Goal: Task Accomplishment & Management: Complete application form

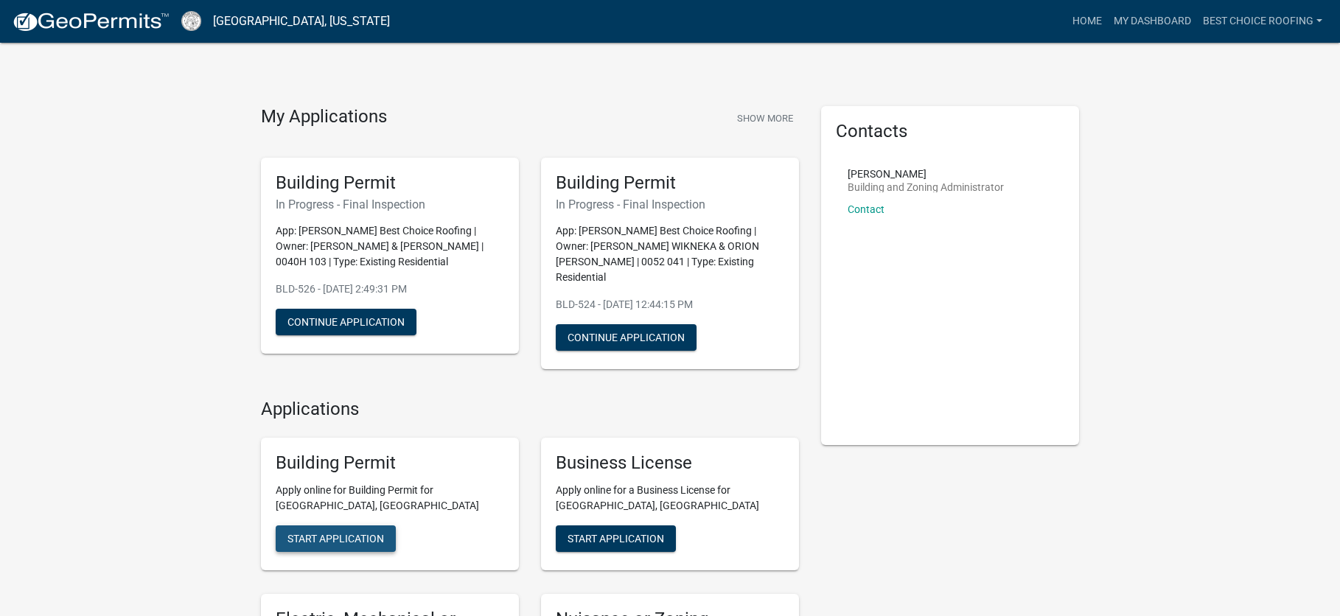
click at [374, 533] on span "Start Application" at bounding box center [335, 539] width 97 height 12
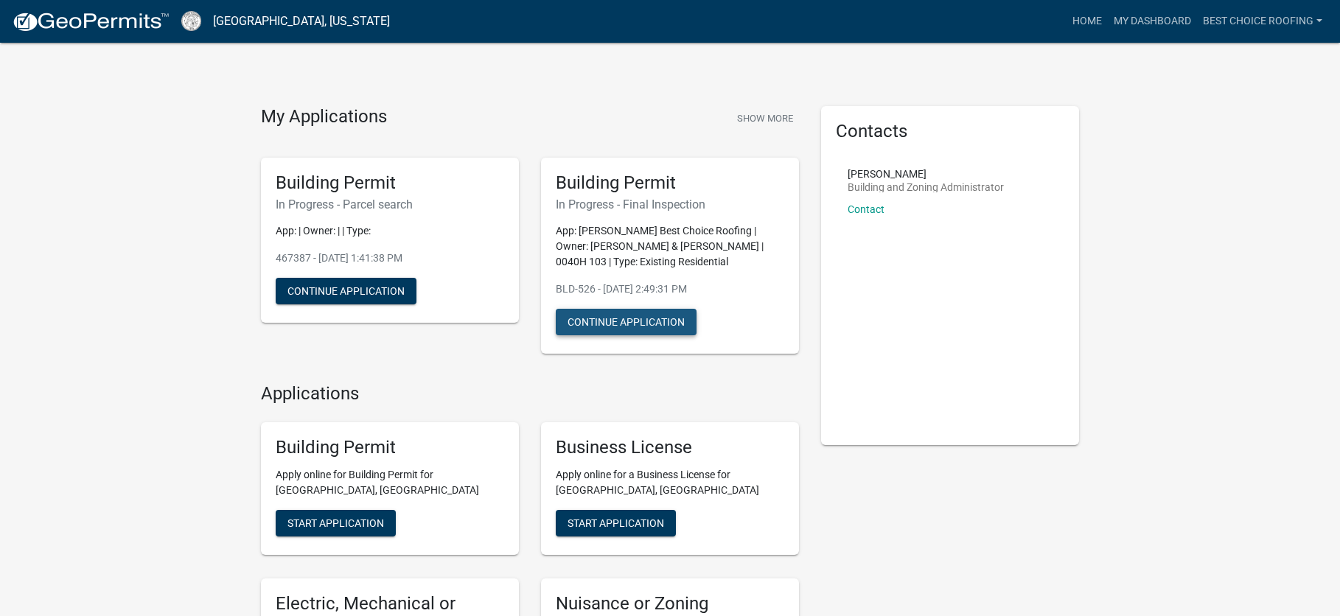
click at [609, 314] on button "Continue Application" at bounding box center [626, 322] width 141 height 27
click at [313, 289] on button "Continue Application" at bounding box center [346, 291] width 141 height 27
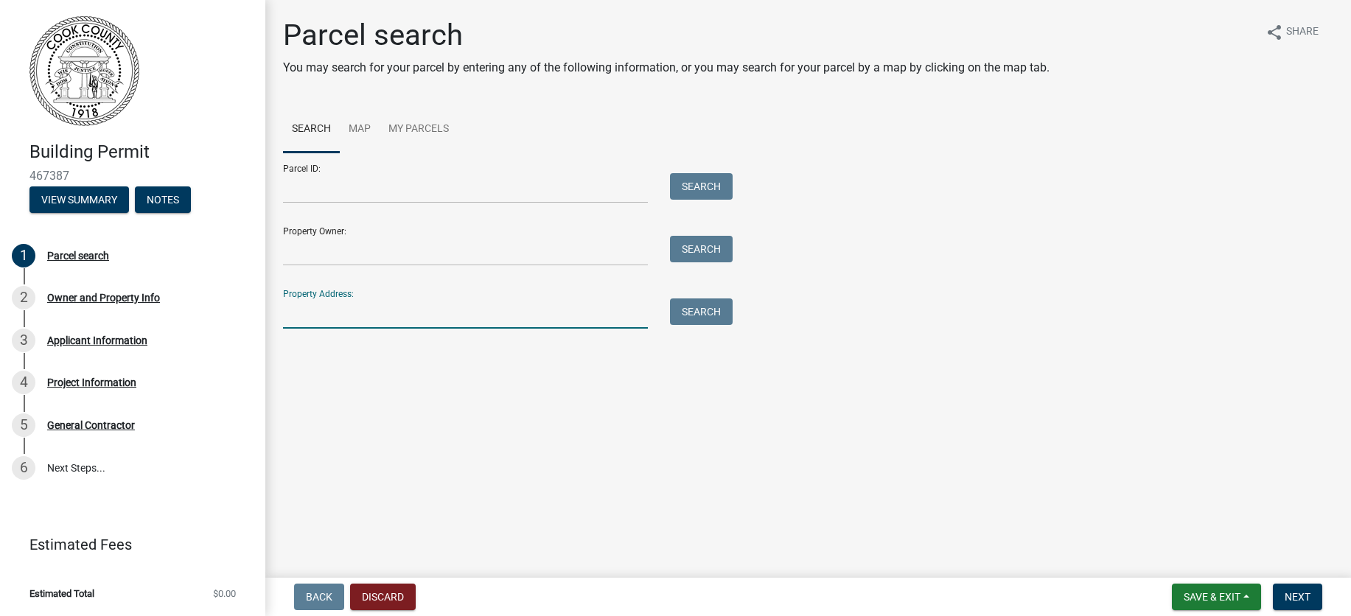
click at [311, 314] on input "Property Address:" at bounding box center [465, 314] width 365 height 30
type input "1625 [PERSON_NAME]"
click at [708, 307] on button "Search" at bounding box center [701, 312] width 63 height 27
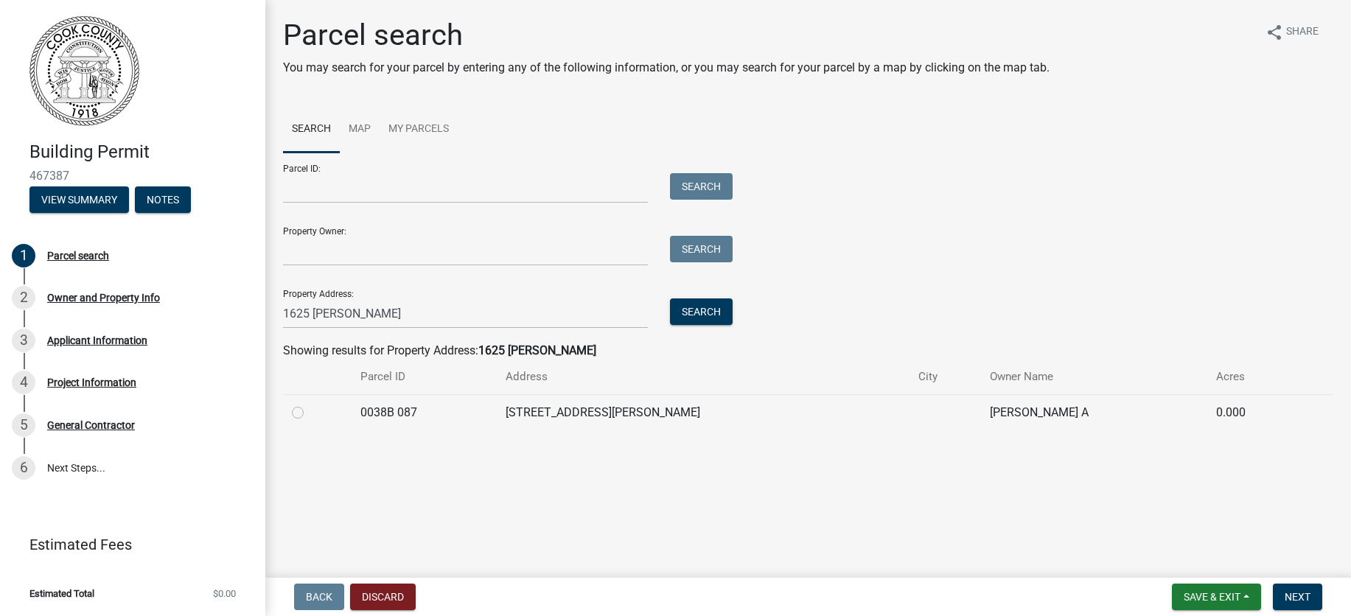
click at [310, 404] on label at bounding box center [310, 404] width 0 height 0
click at [310, 413] on 087 "radio" at bounding box center [315, 409] width 10 height 10
radio 087 "true"
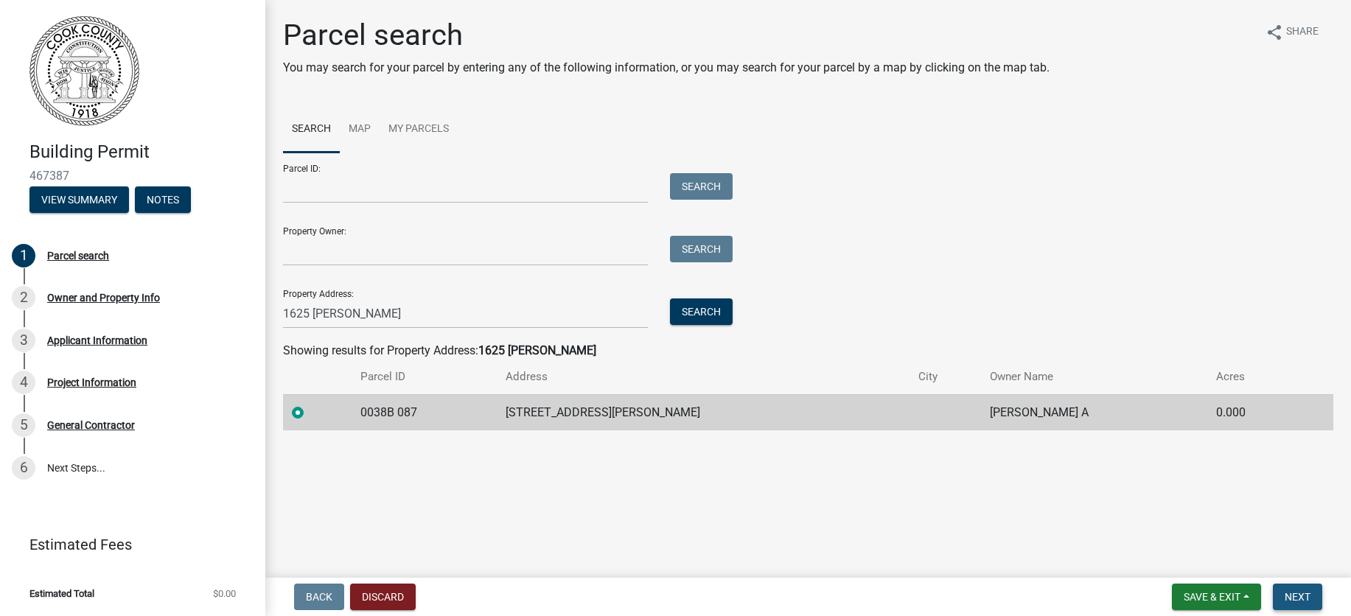
click at [1287, 599] on span "Next" at bounding box center [1298, 597] width 26 height 12
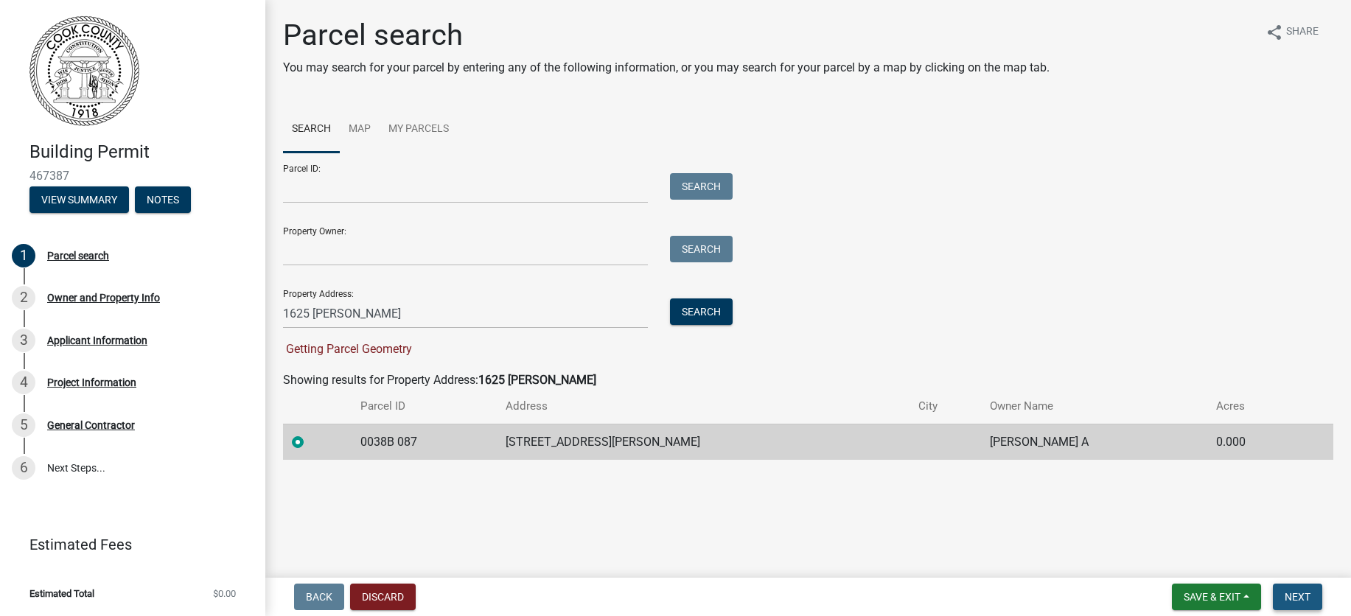
click at [1291, 602] on span "Next" at bounding box center [1298, 597] width 26 height 12
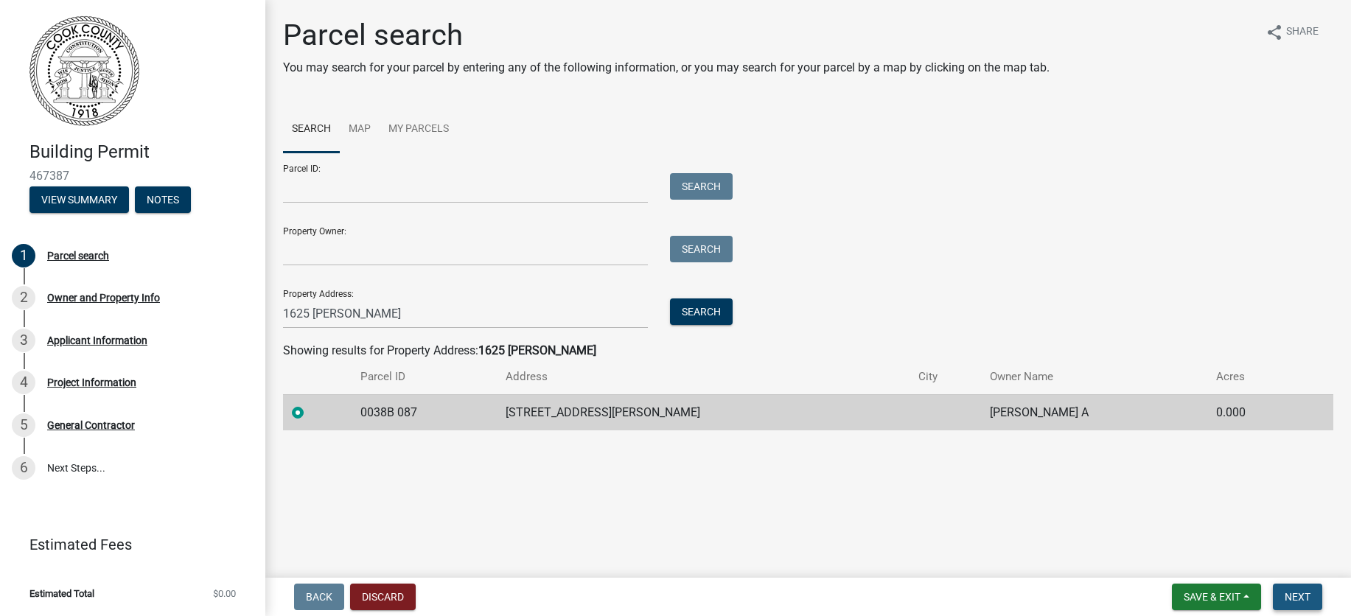
click at [1297, 606] on button "Next" at bounding box center [1297, 597] width 49 height 27
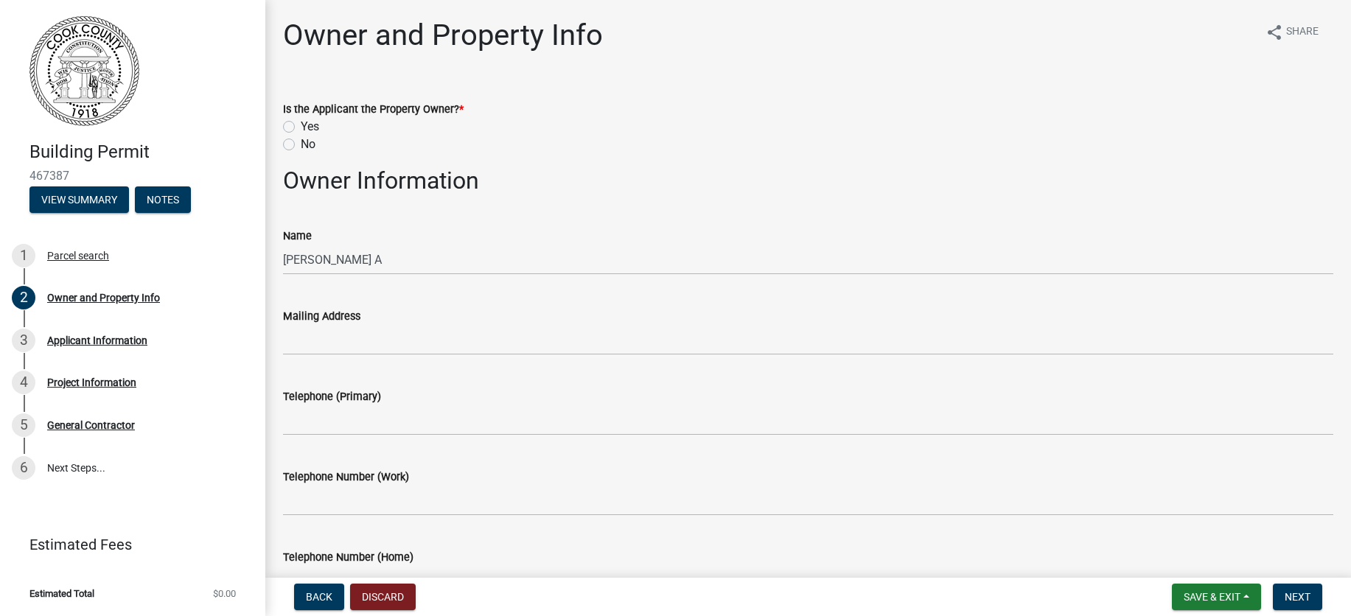
click at [301, 147] on label "No" at bounding box center [308, 145] width 15 height 18
click at [301, 145] on input "No" at bounding box center [306, 141] width 10 height 10
radio input "true"
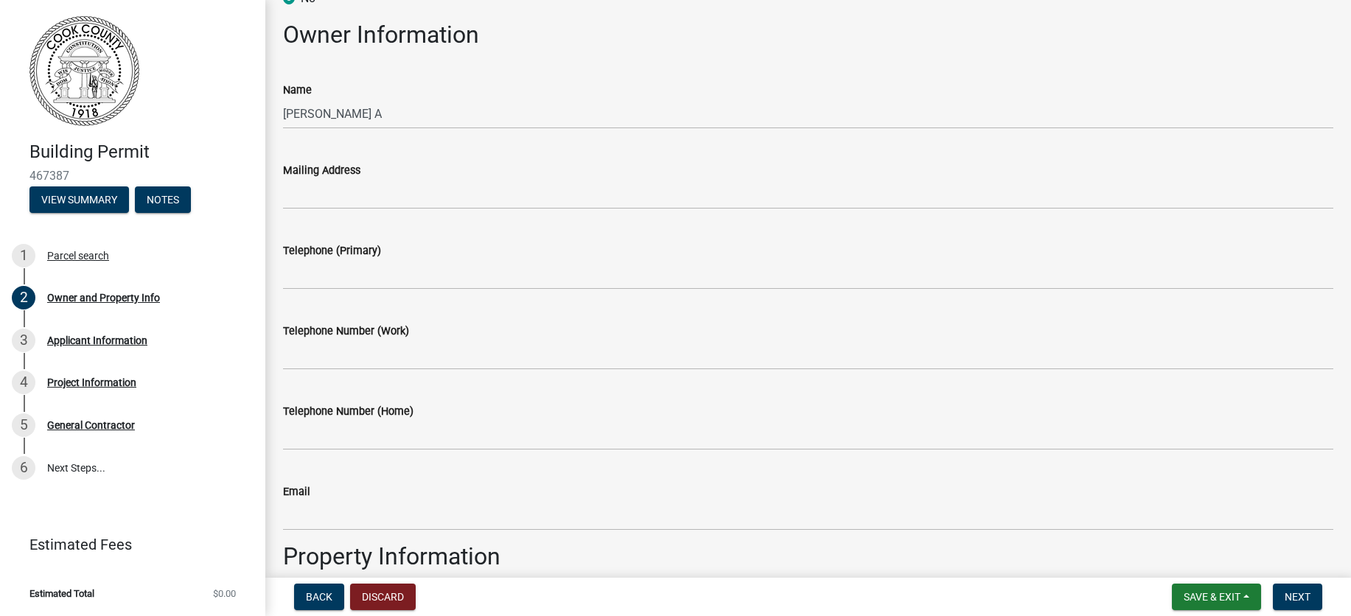
scroll to position [147, 0]
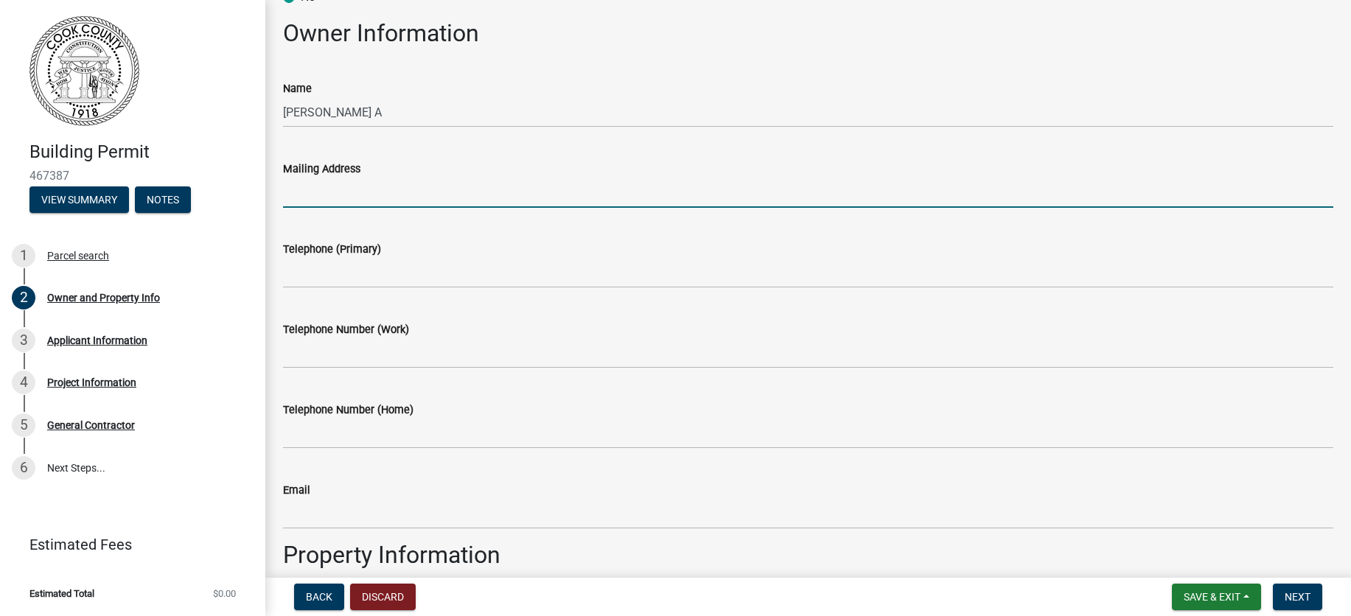
click at [299, 195] on input "Mailing Address" at bounding box center [808, 193] width 1050 height 30
type input "[STREET_ADDRESS][PERSON_NAME]"
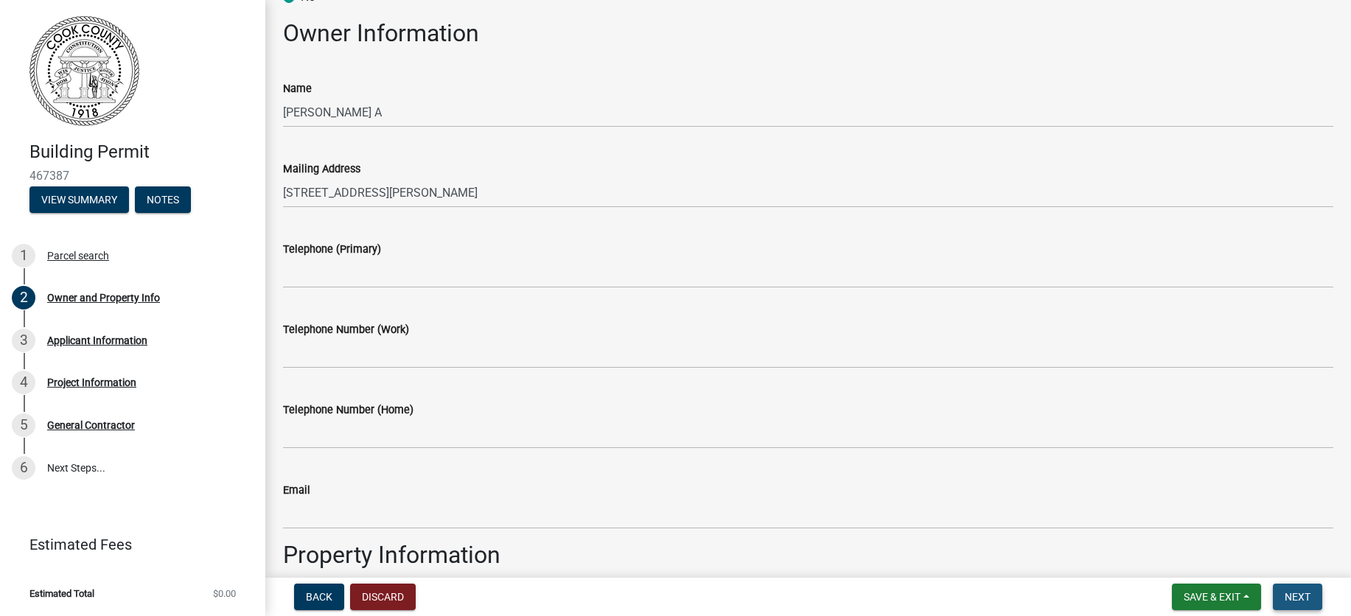
click at [1315, 589] on button "Next" at bounding box center [1297, 597] width 49 height 27
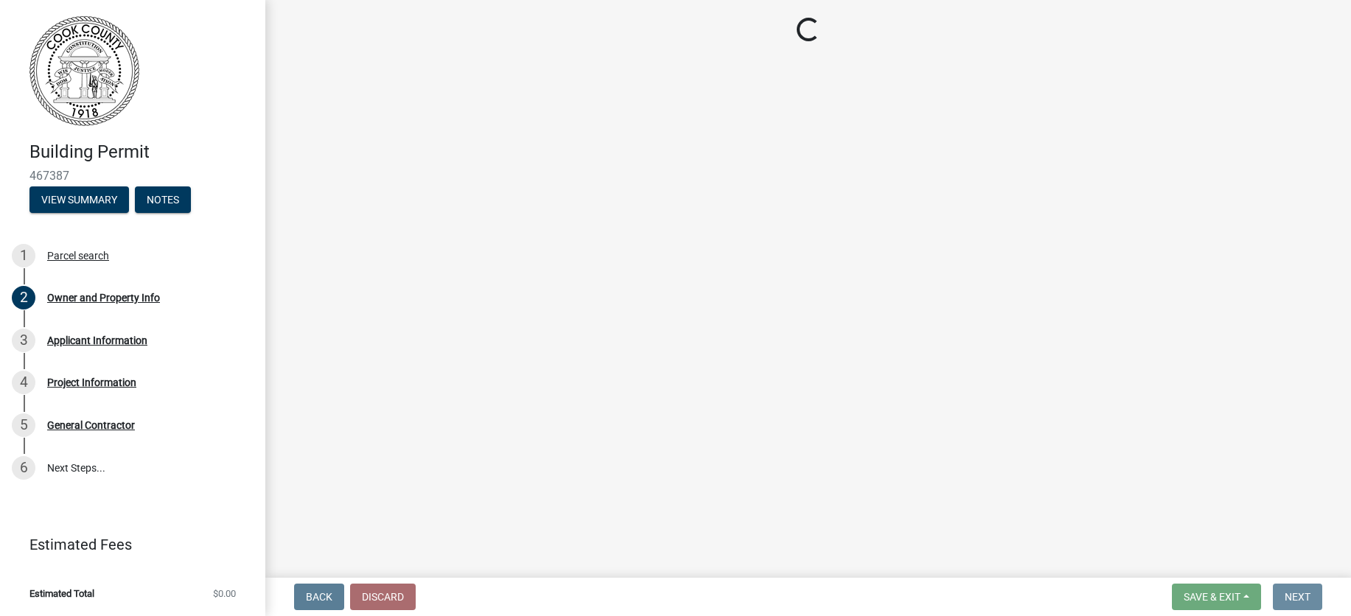
scroll to position [0, 0]
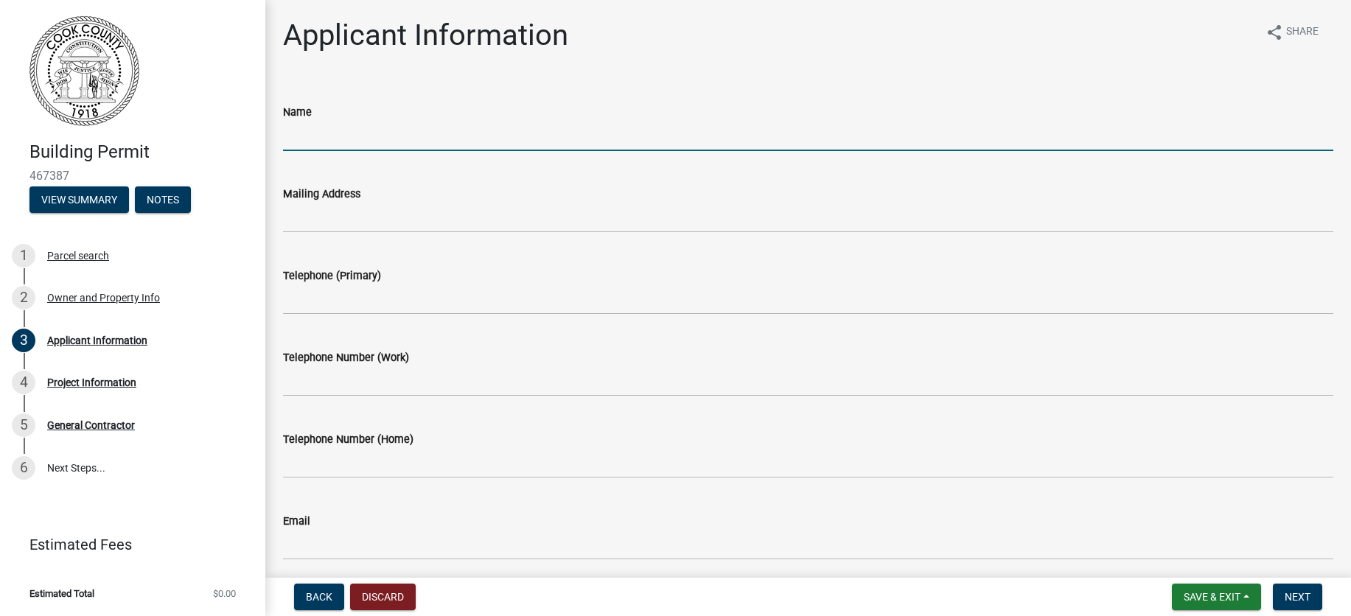
click at [299, 142] on input "Name" at bounding box center [808, 136] width 1050 height 30
type input "[PERSON_NAME]"
type input "[STREET_ADDRESS]"
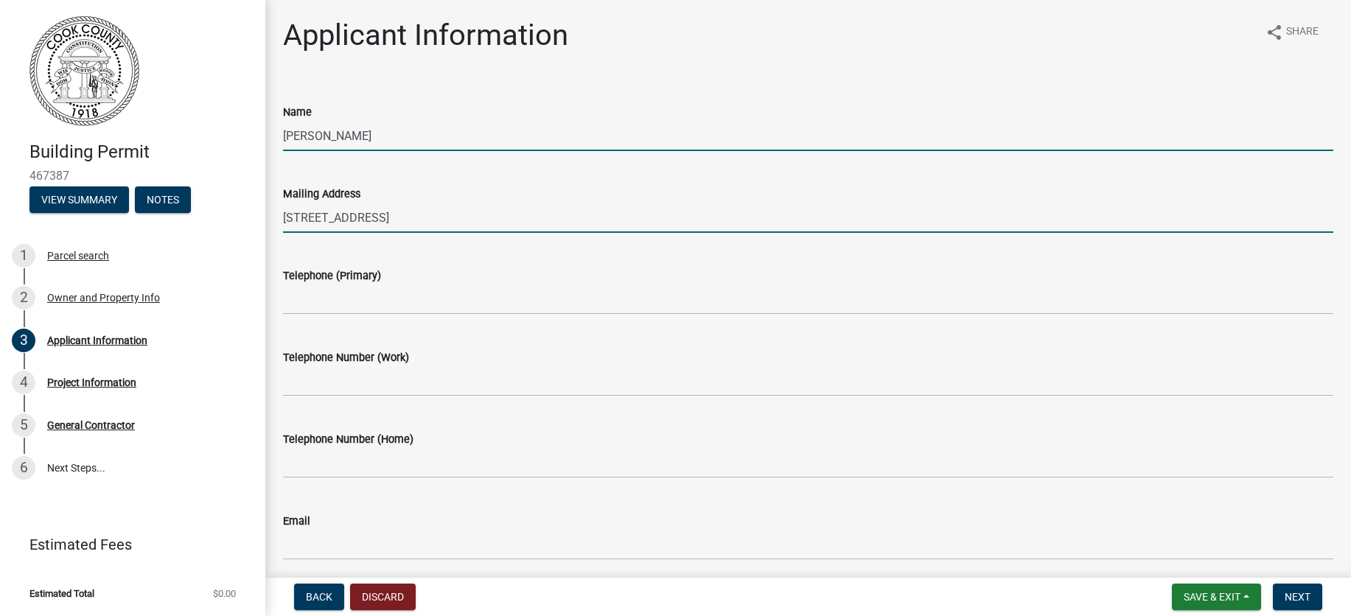
type input "2298008222"
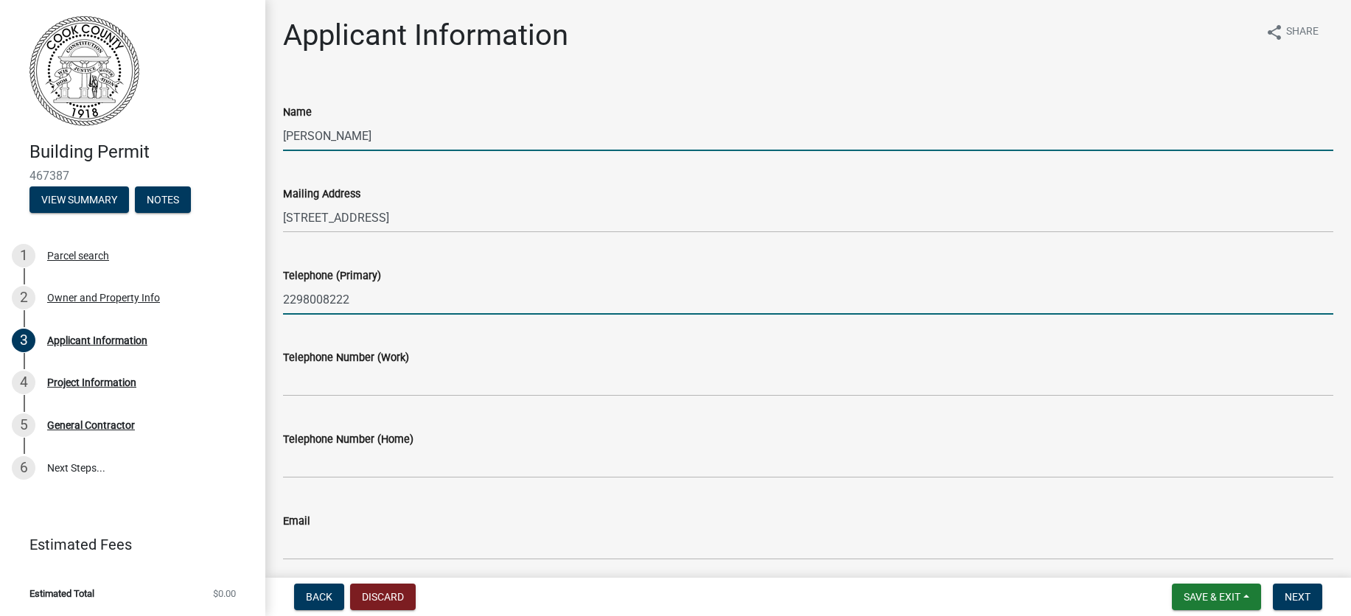
type input "[EMAIL_ADDRESS][PERSON_NAME][DOMAIN_NAME]"
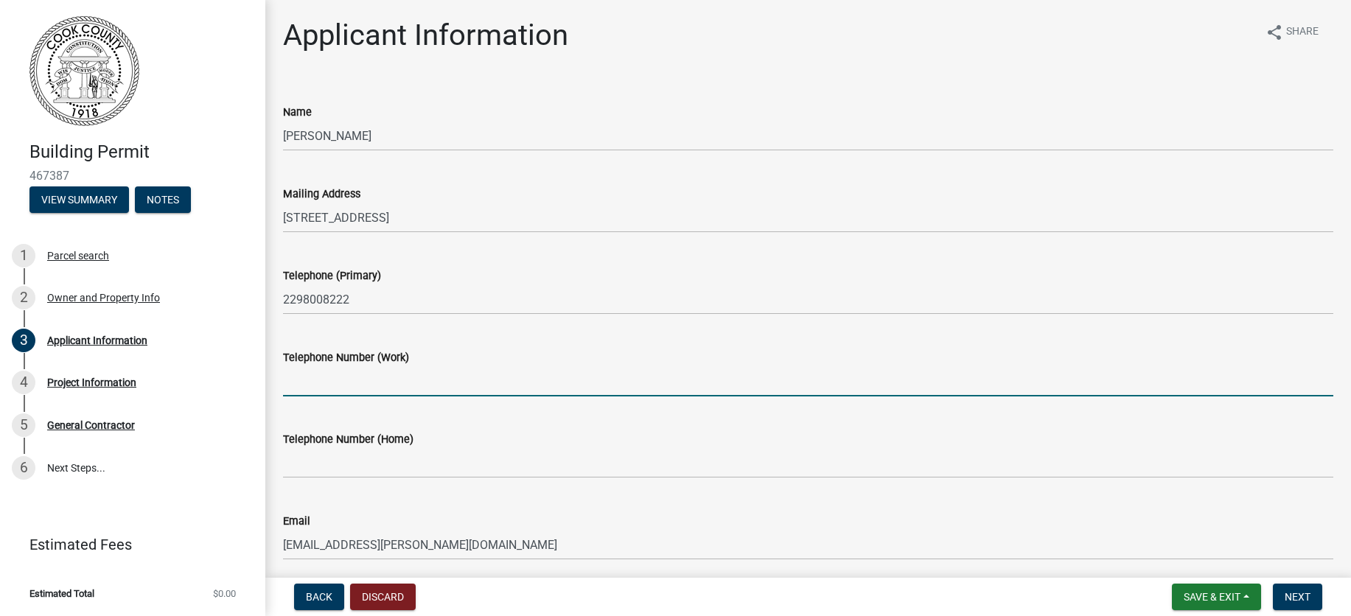
click at [382, 385] on input "Telephone Number (Work)" at bounding box center [808, 381] width 1050 height 30
type input "2527674175"
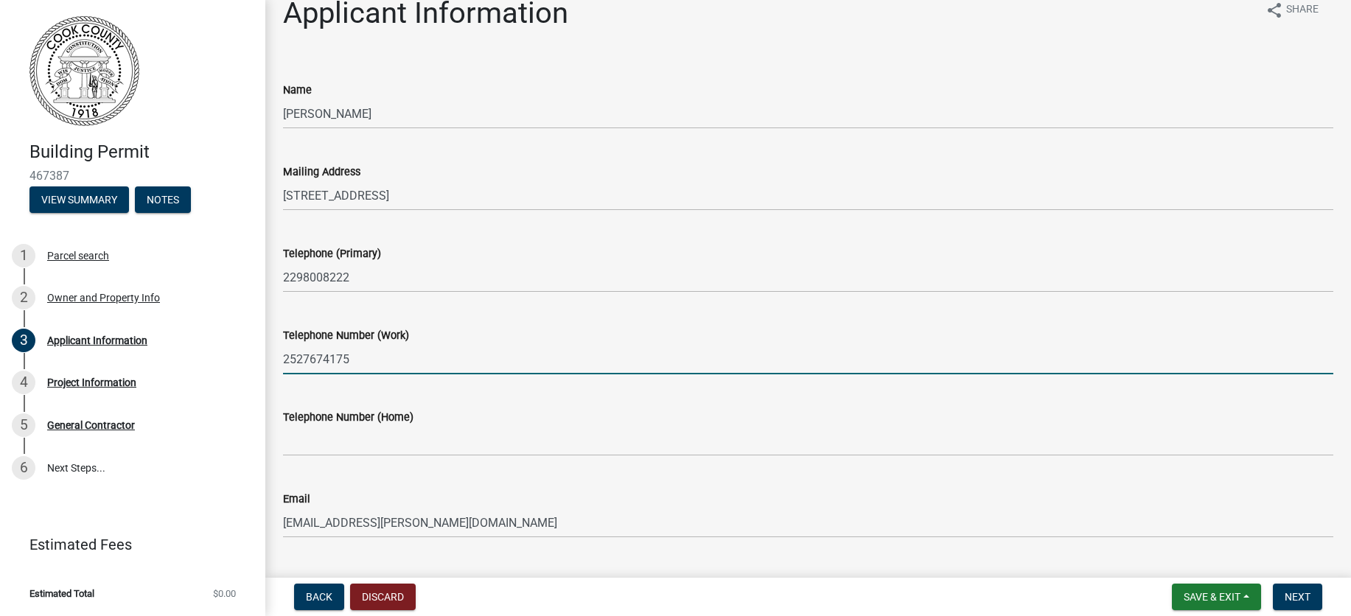
scroll to position [59, 0]
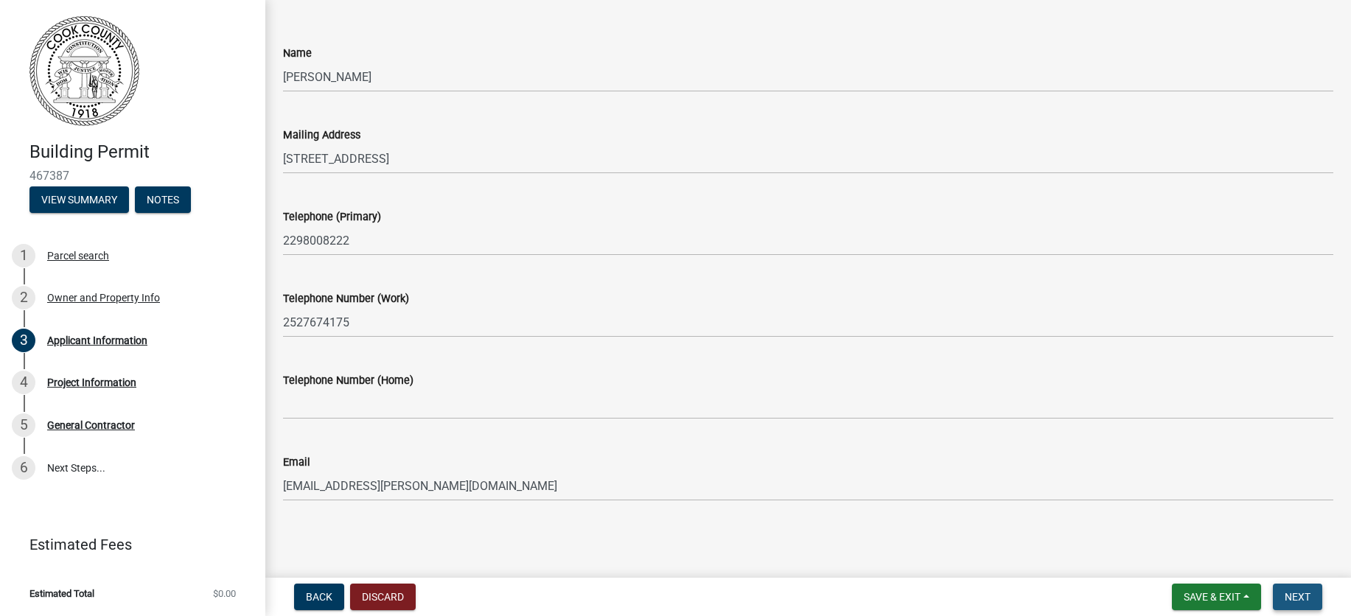
click at [1302, 599] on span "Next" at bounding box center [1298, 597] width 26 height 12
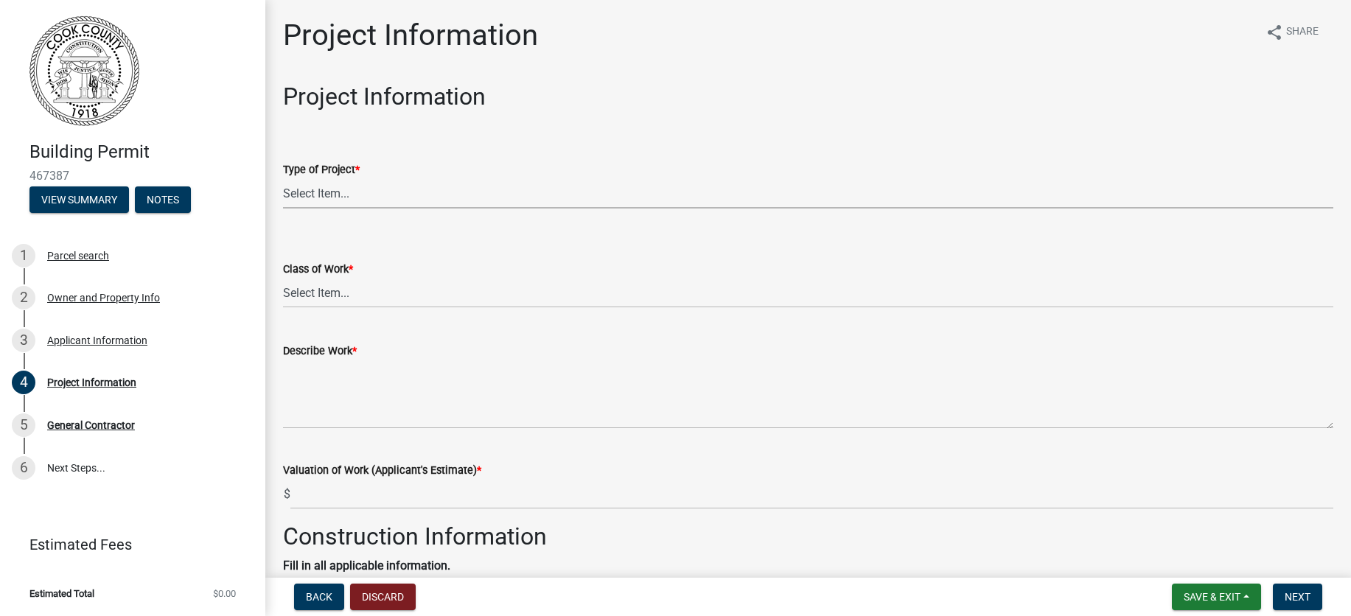
click at [362, 195] on select "Select Item... Manufactured Home New Single Family New Multi-Family New Commerc…" at bounding box center [808, 193] width 1050 height 30
click at [283, 178] on select "Select Item... Manufactured Home New Single Family New Multi-Family New Commerc…" at bounding box center [808, 193] width 1050 height 30
select select "4b7d28f2-ad6d-4146-a007-9cde64d4e27b"
click at [320, 283] on select "Select Item... Addition Alteration Demolish Erect Move Relocate Repair ReRoof" at bounding box center [808, 293] width 1050 height 30
click at [283, 278] on select "Select Item... Addition Alteration Demolish Erect Move Relocate Repair ReRoof" at bounding box center [808, 293] width 1050 height 30
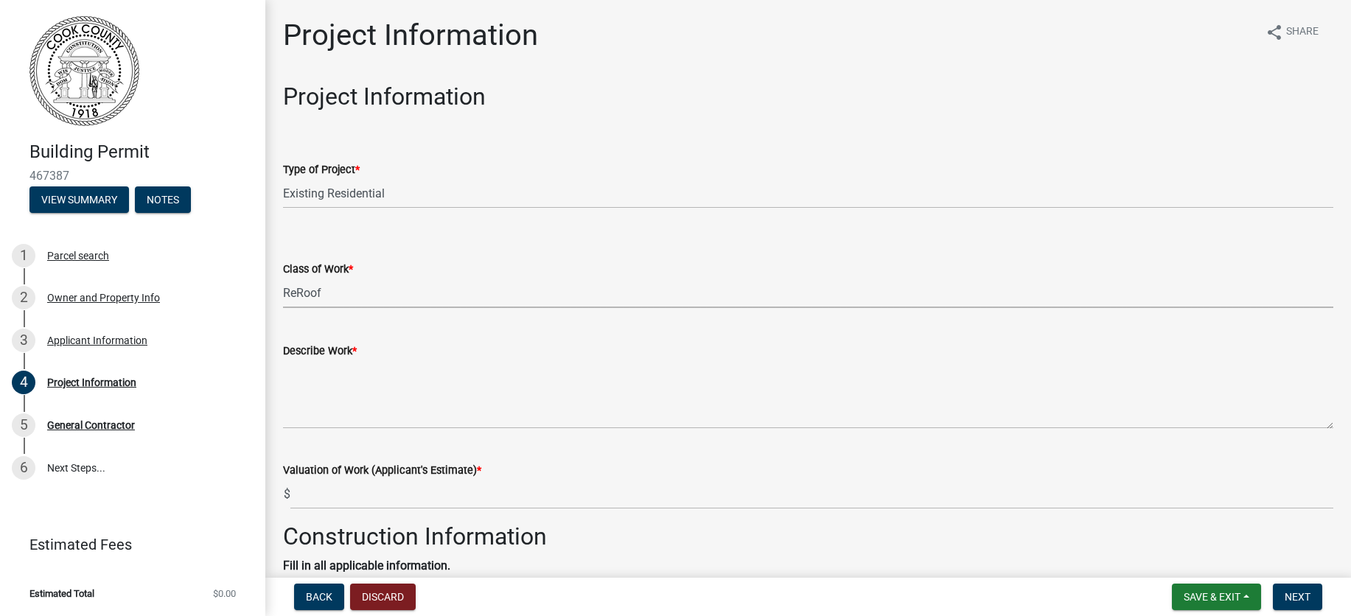
select select "279cb656-ce12-45ba-a673-6b4d84e9f3a3"
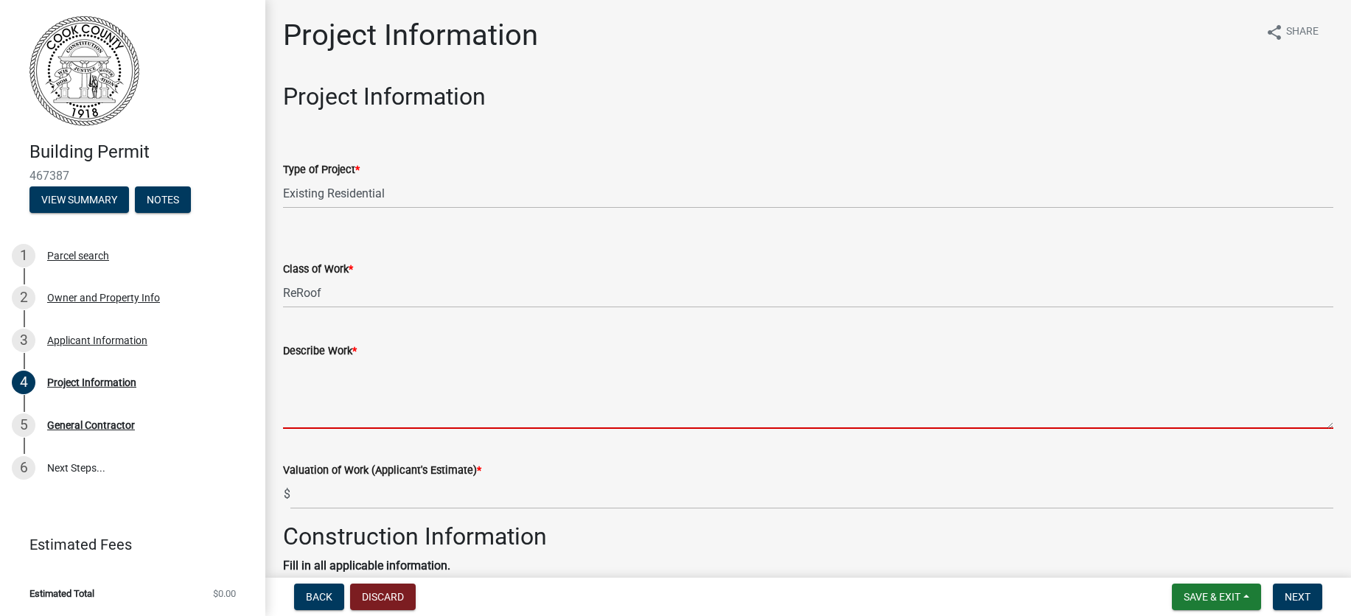
click at [348, 419] on textarea "Describe Work *" at bounding box center [808, 394] width 1050 height 69
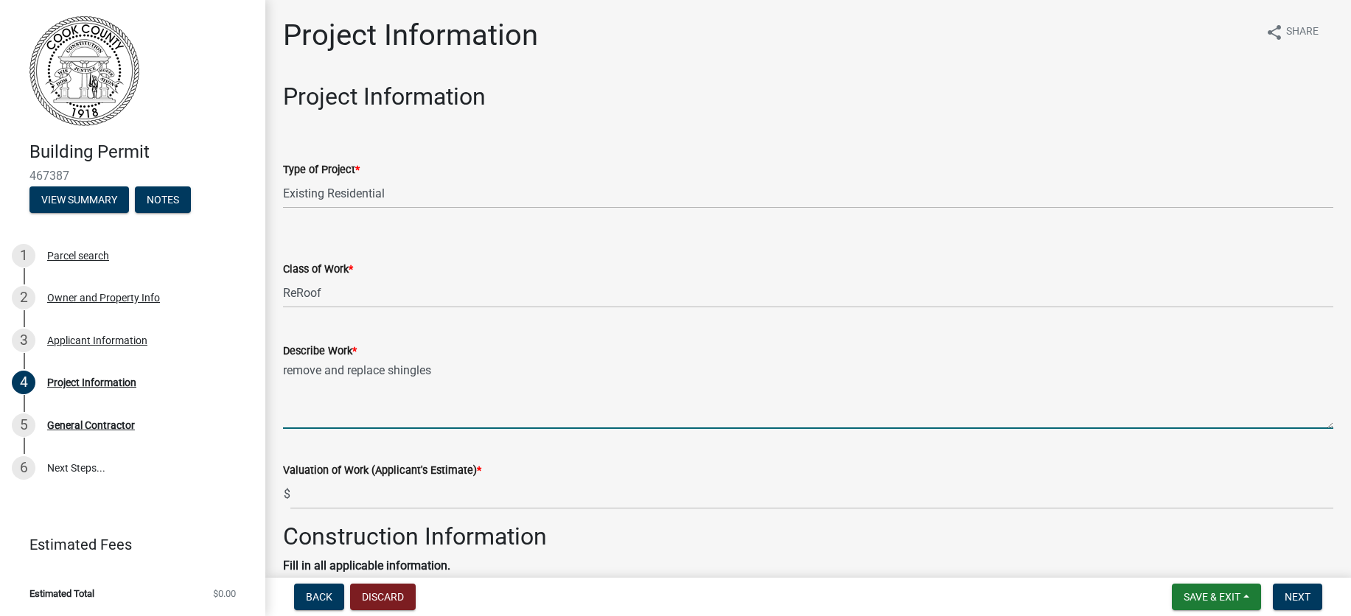
type textarea "remove and replace shingles"
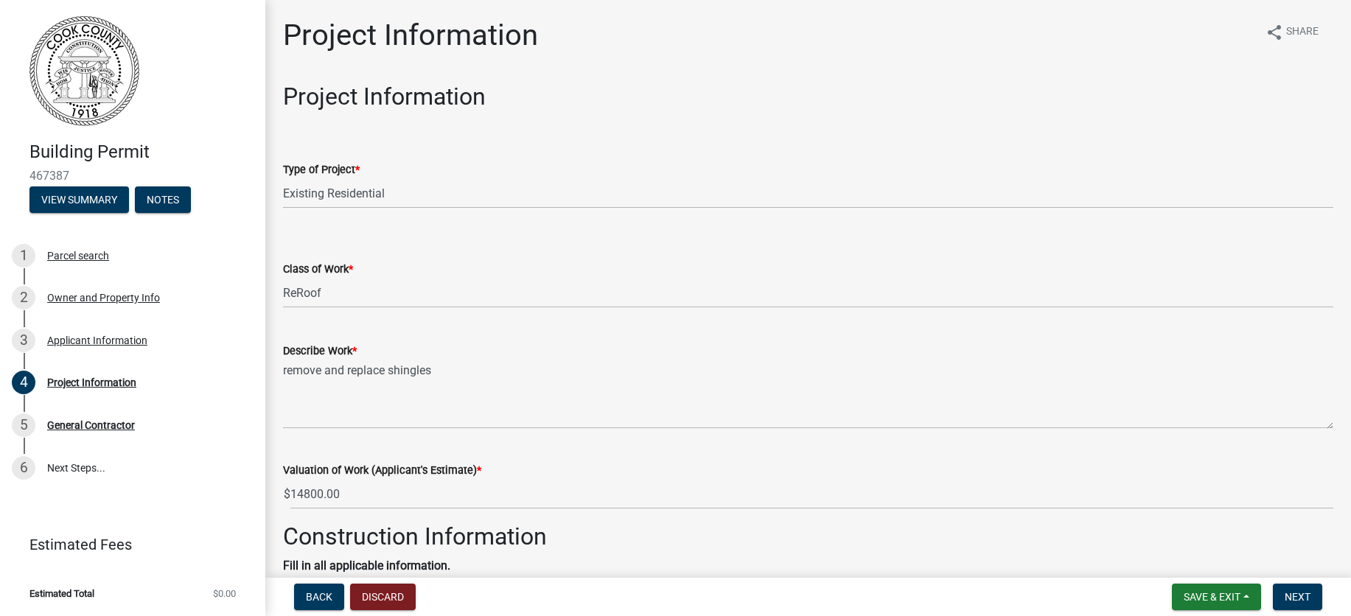
type input "14800"
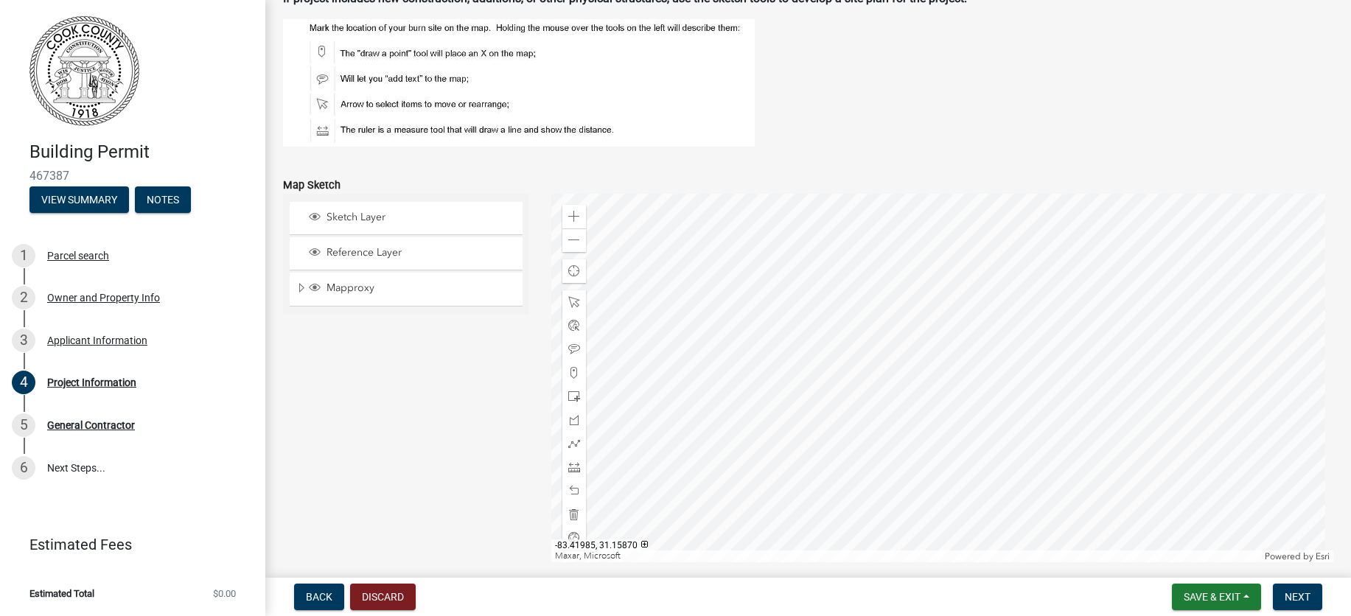
scroll to position [1460, 0]
click at [1300, 584] on nav "Back Discard Save & Exit Save Save & Exit Next" at bounding box center [808, 597] width 1086 height 38
click at [1299, 588] on button "Next" at bounding box center [1297, 597] width 49 height 27
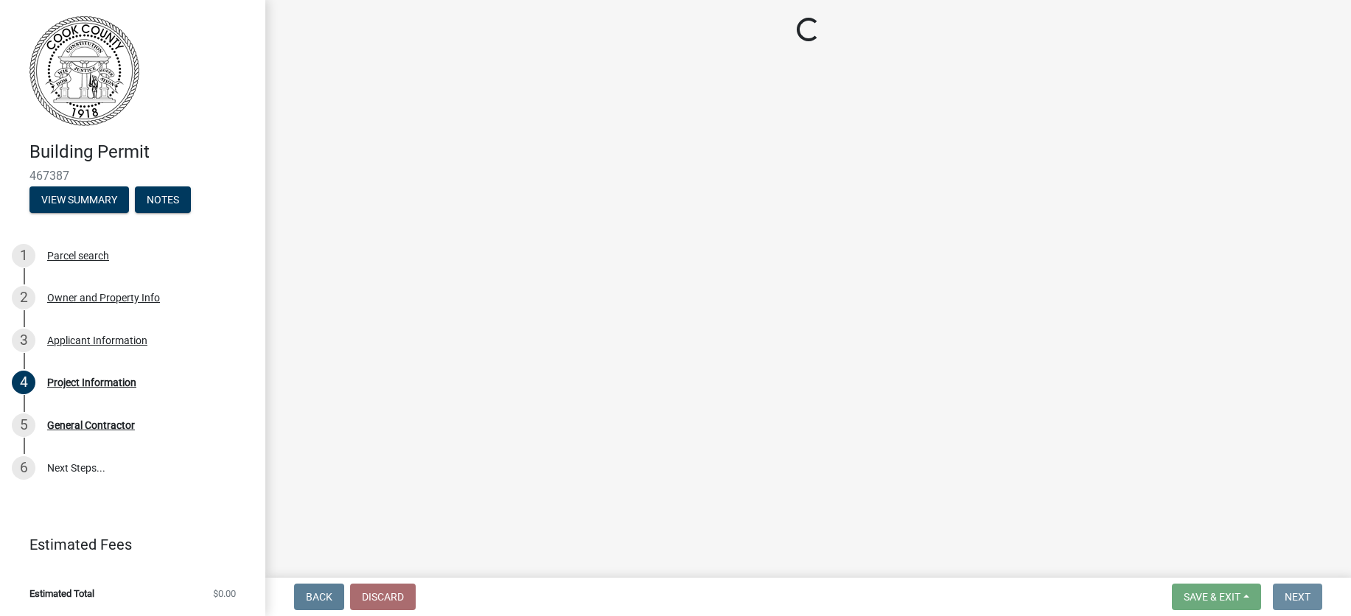
scroll to position [0, 0]
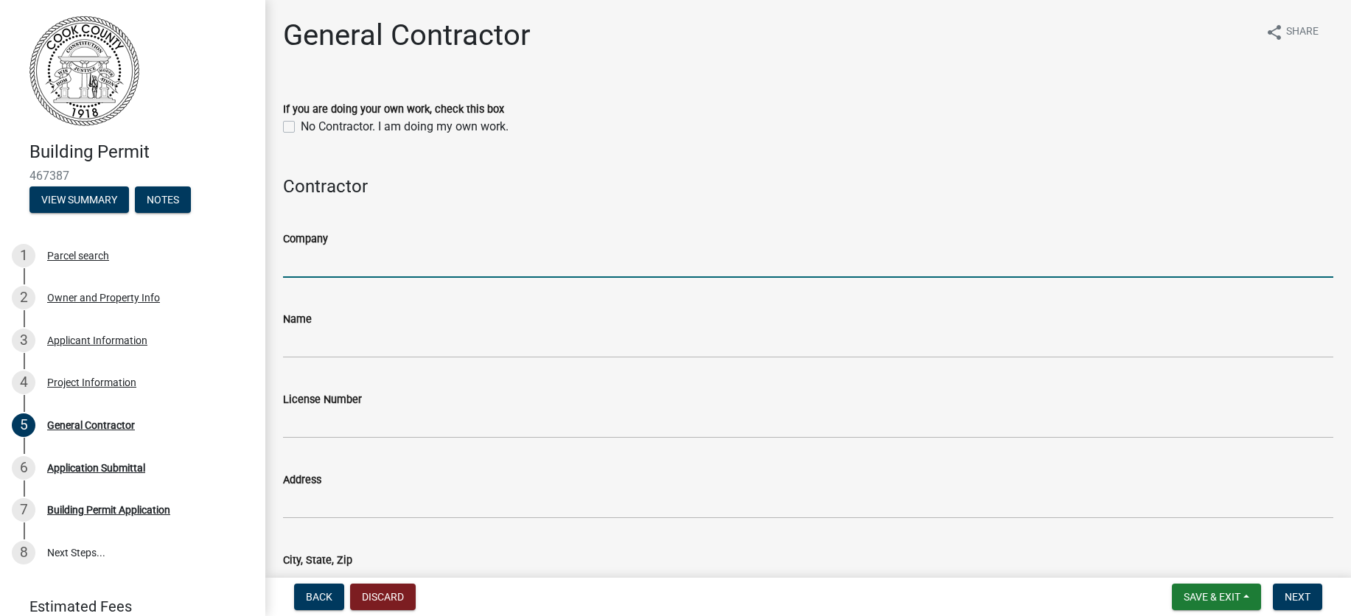
click at [305, 259] on input "Company" at bounding box center [808, 263] width 1050 height 30
type input "Best Choice Roofing of Valdosta"
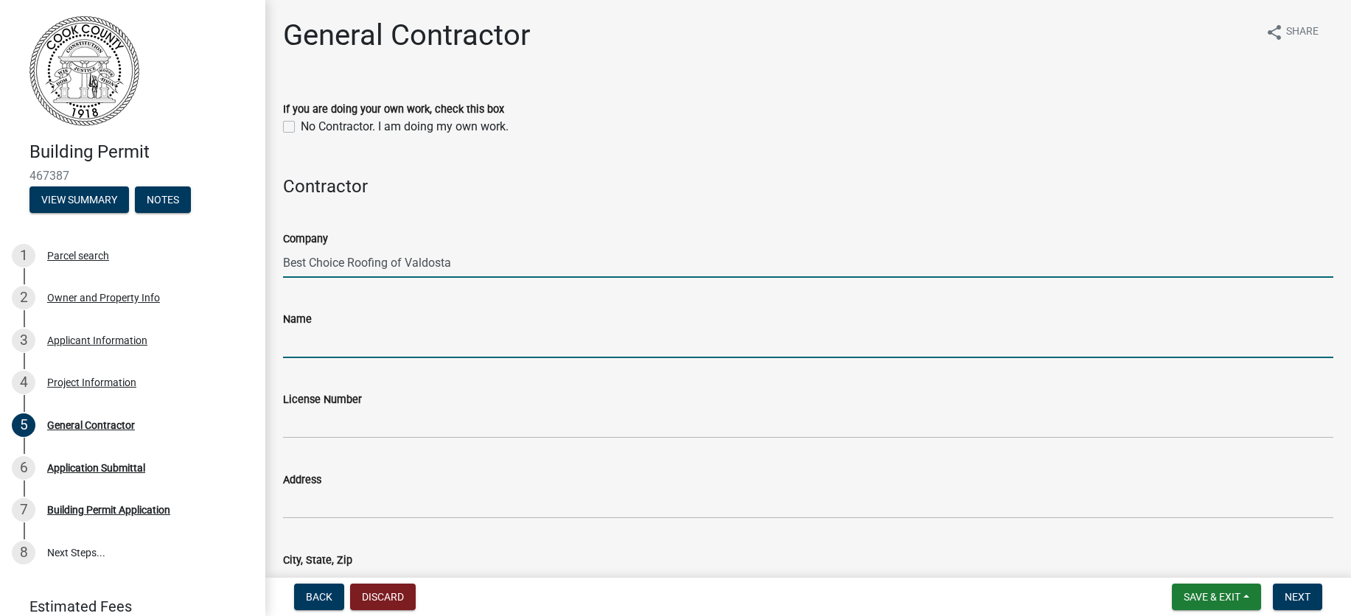
type input "[PERSON_NAME]"
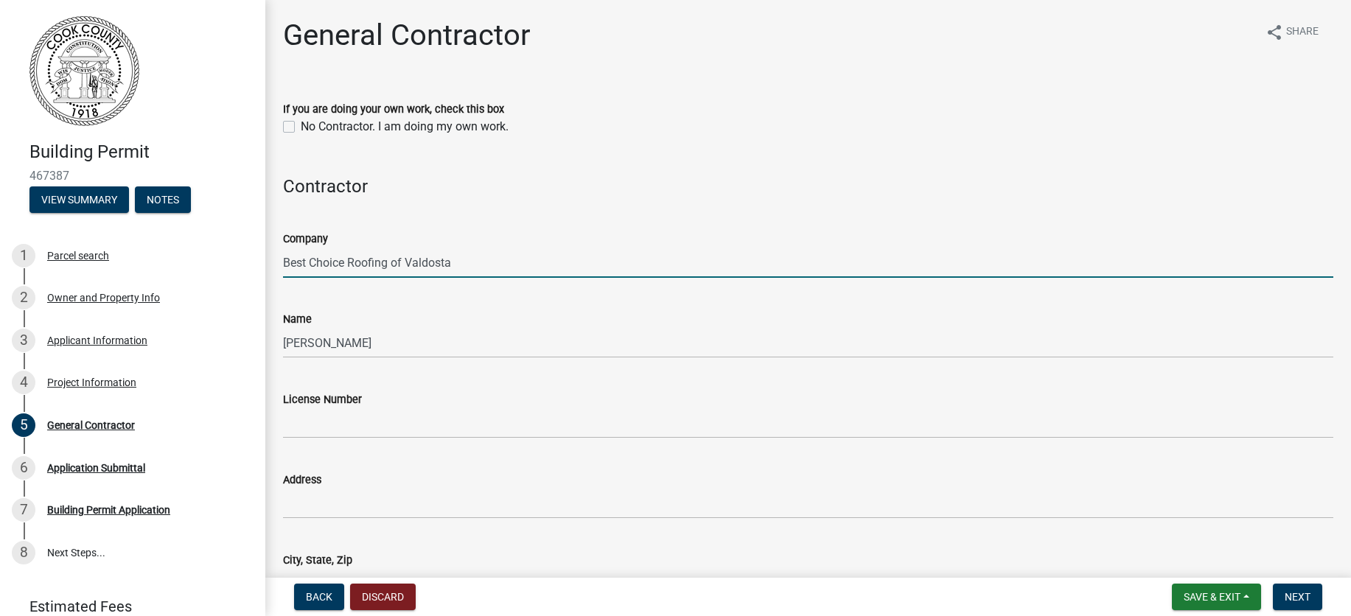
type input "[STREET_ADDRESS]"
type input "Valdosta"
type input "2527674175"
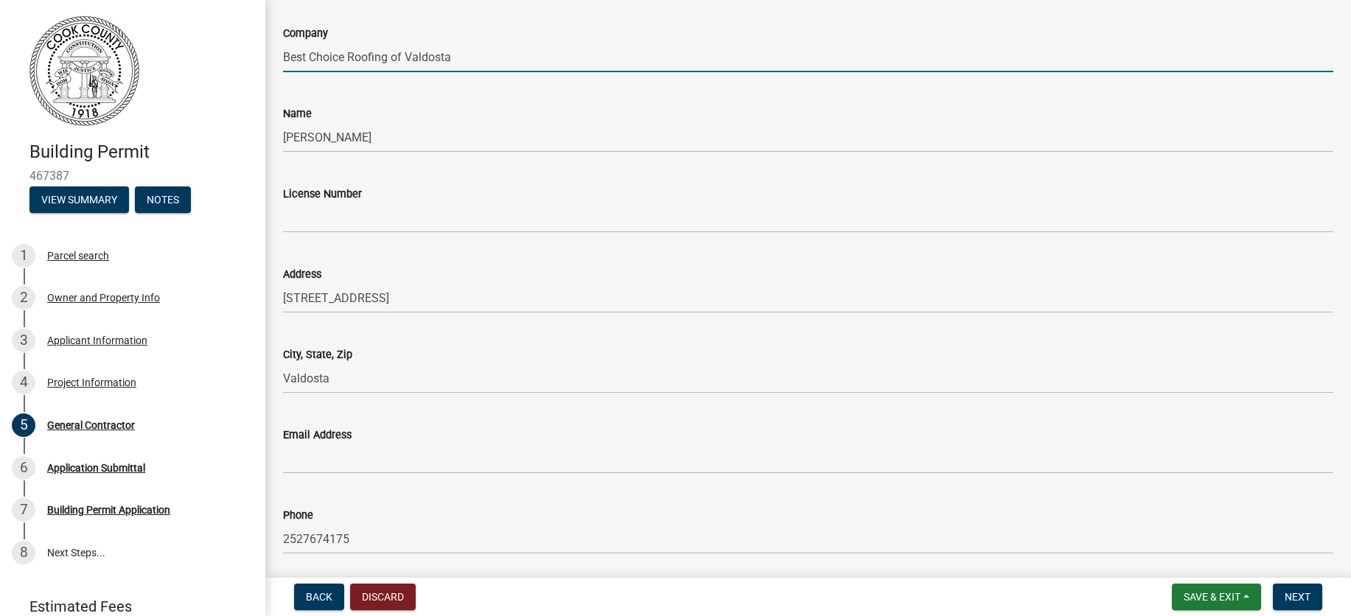
scroll to position [257, 0]
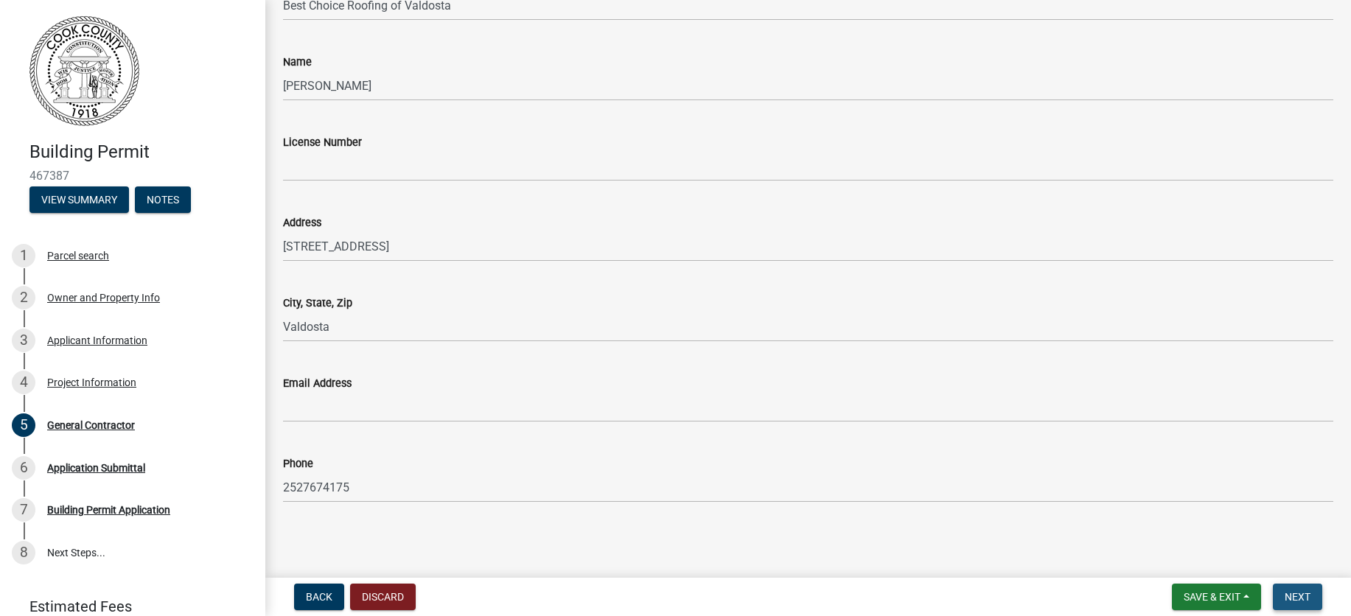
click at [1309, 598] on span "Next" at bounding box center [1298, 597] width 26 height 12
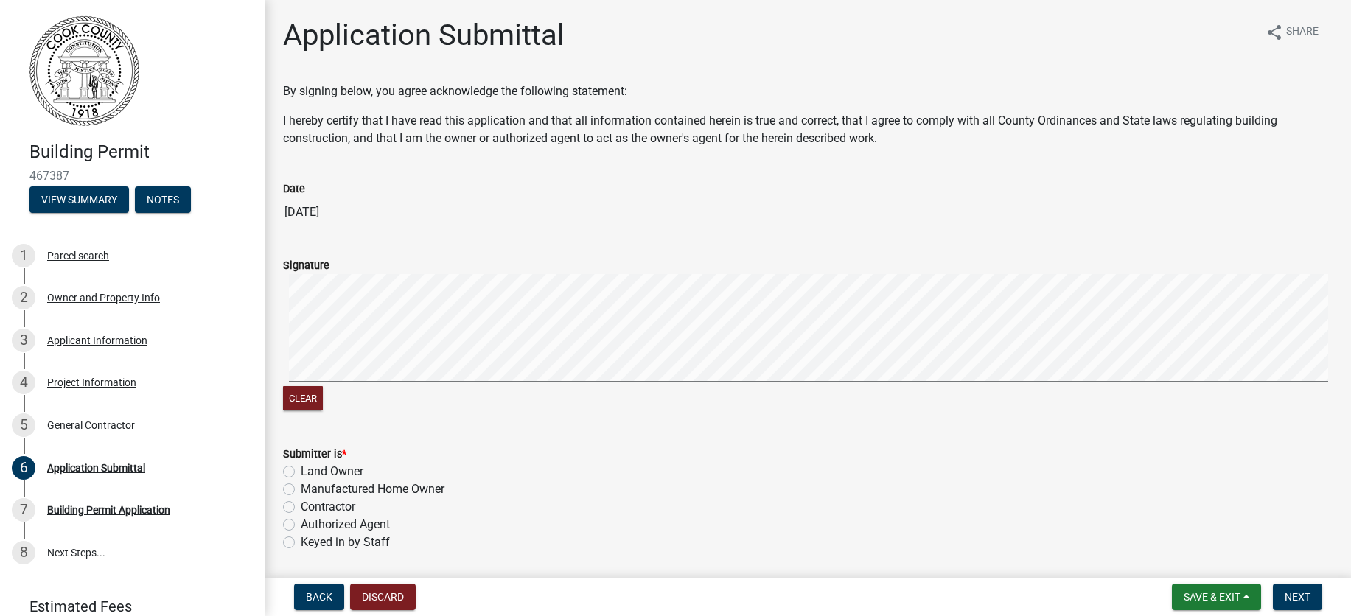
click at [301, 509] on label "Contractor" at bounding box center [328, 507] width 55 height 18
click at [301, 508] on input "Contractor" at bounding box center [306, 503] width 10 height 10
radio input "true"
click at [1289, 593] on span "Next" at bounding box center [1298, 597] width 26 height 12
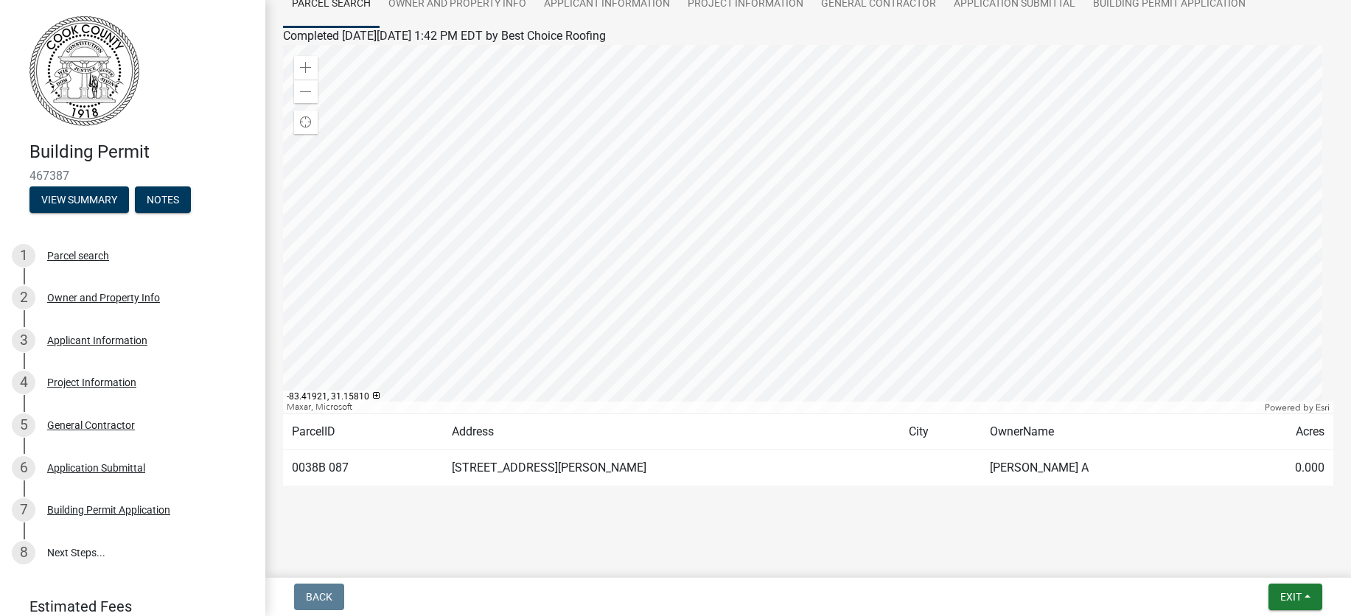
scroll to position [132, 0]
click at [1297, 598] on span "Exit" at bounding box center [1290, 597] width 21 height 12
click at [1262, 557] on button "Save & Exit" at bounding box center [1263, 558] width 118 height 35
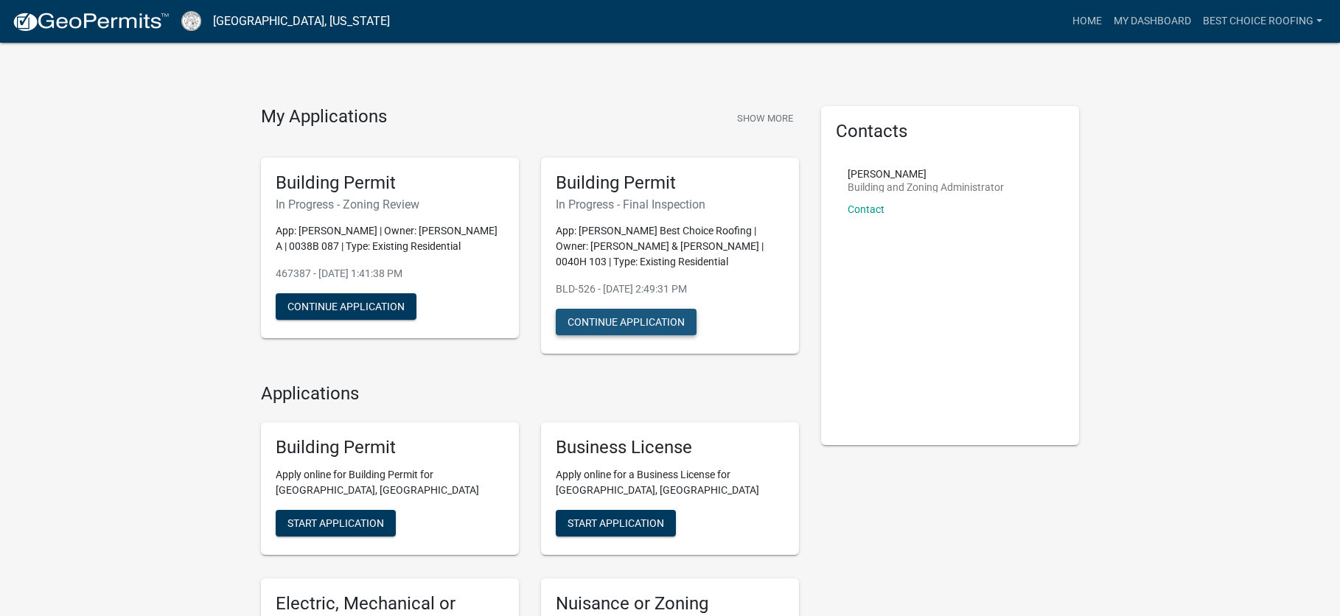
click at [614, 317] on button "Continue Application" at bounding box center [626, 322] width 141 height 27
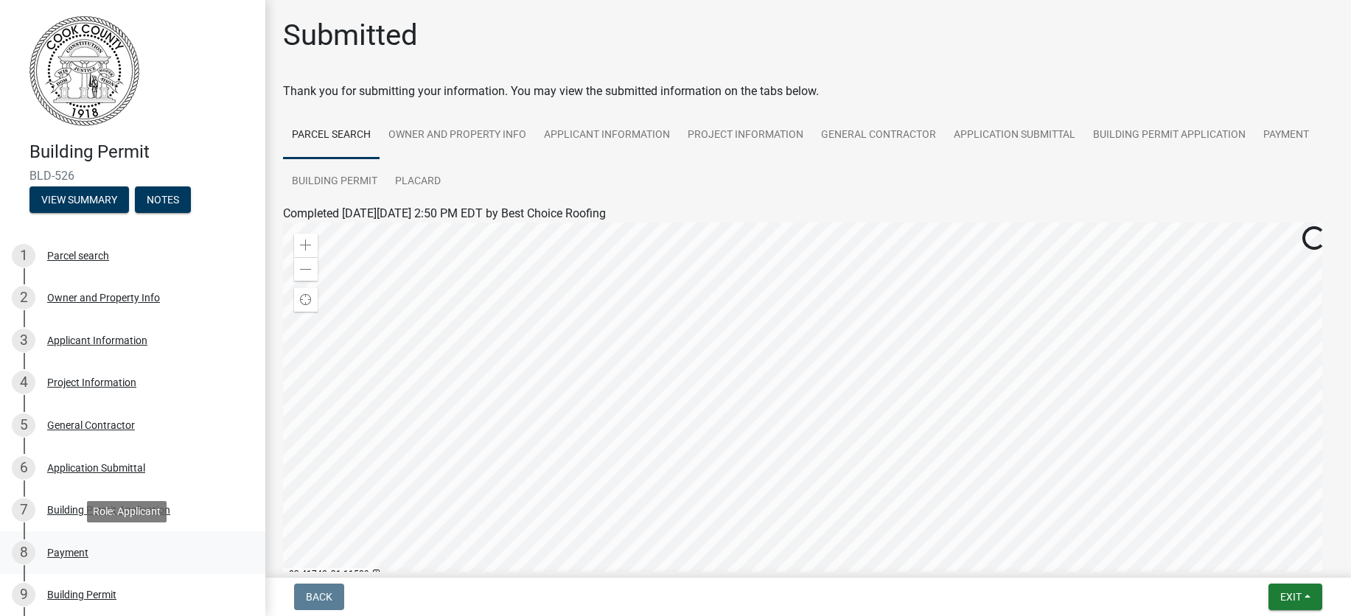
click at [72, 557] on div "Payment" at bounding box center [67, 553] width 41 height 10
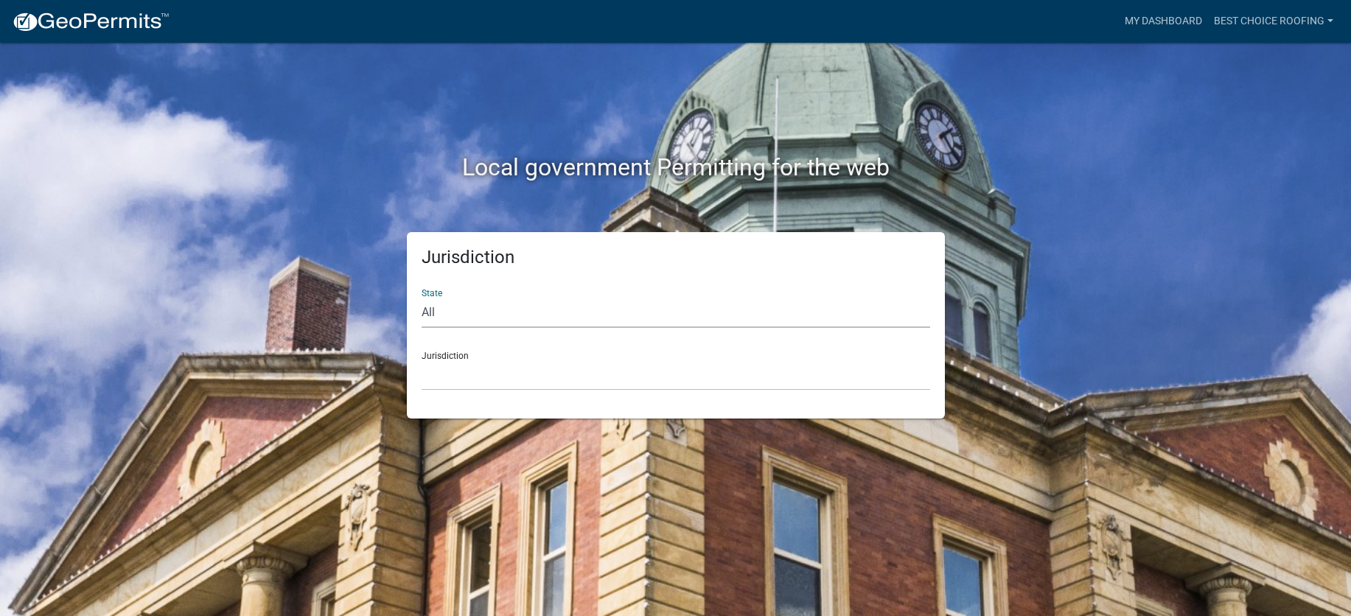
click at [450, 310] on select "All [US_STATE] [US_STATE] [US_STATE] [US_STATE] [US_STATE] [US_STATE] [US_STATE…" at bounding box center [676, 313] width 509 height 30
select select "[US_STATE]"
click at [422, 298] on select "All [US_STATE] [US_STATE] [US_STATE] [US_STATE] [US_STATE] [US_STATE] [US_STATE…" at bounding box center [676, 313] width 509 height 30
click at [448, 374] on select "[GEOGRAPHIC_DATA], [US_STATE][PERSON_NAME][GEOGRAPHIC_DATA], [US_STATE][PERSON_…" at bounding box center [676, 375] width 509 height 30
click at [454, 372] on select "[GEOGRAPHIC_DATA], [US_STATE][PERSON_NAME][GEOGRAPHIC_DATA], [US_STATE][PERSON_…" at bounding box center [676, 375] width 509 height 30
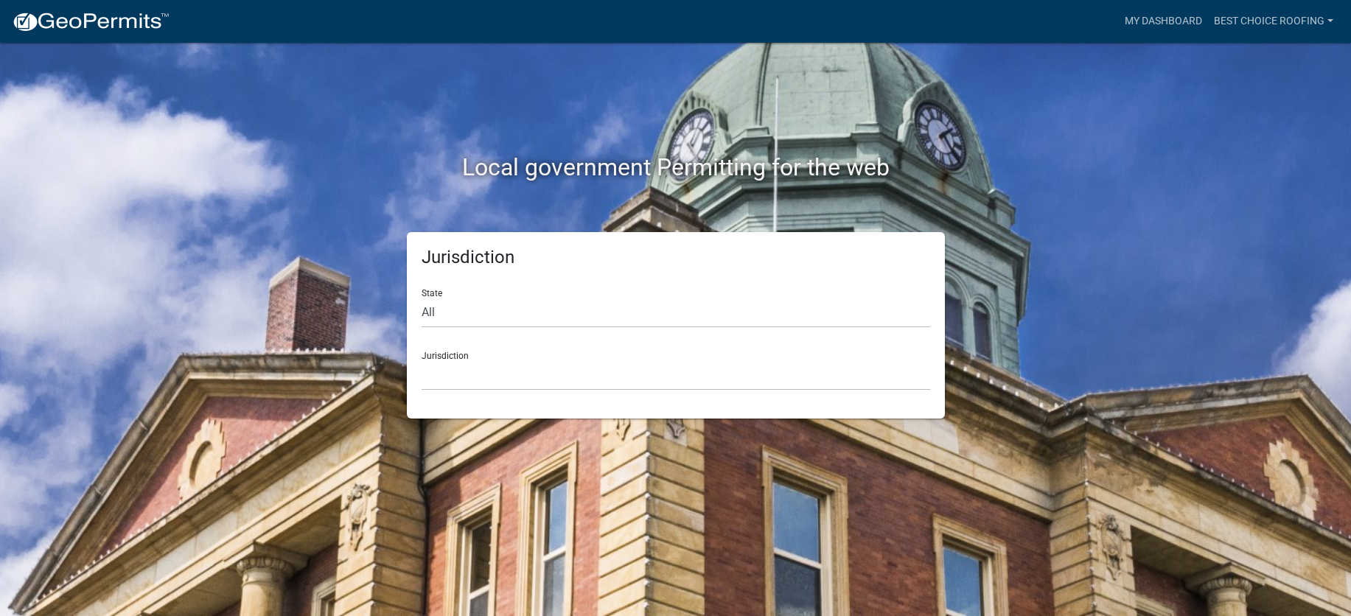
click at [299, 185] on div "Local government Permitting for the web" at bounding box center [676, 170] width 840 height 34
